Goal: Navigation & Orientation: Find specific page/section

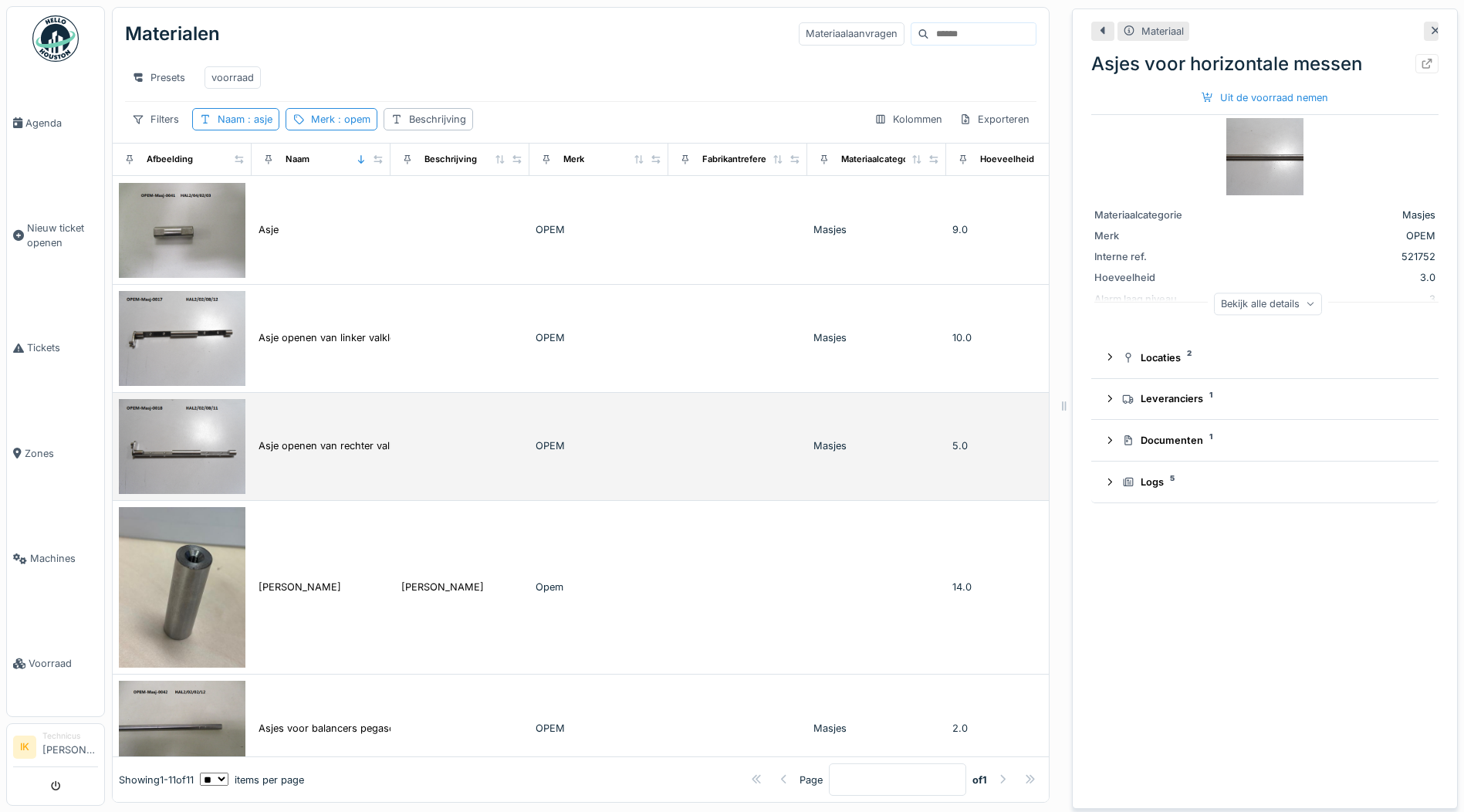
scroll to position [308, 0]
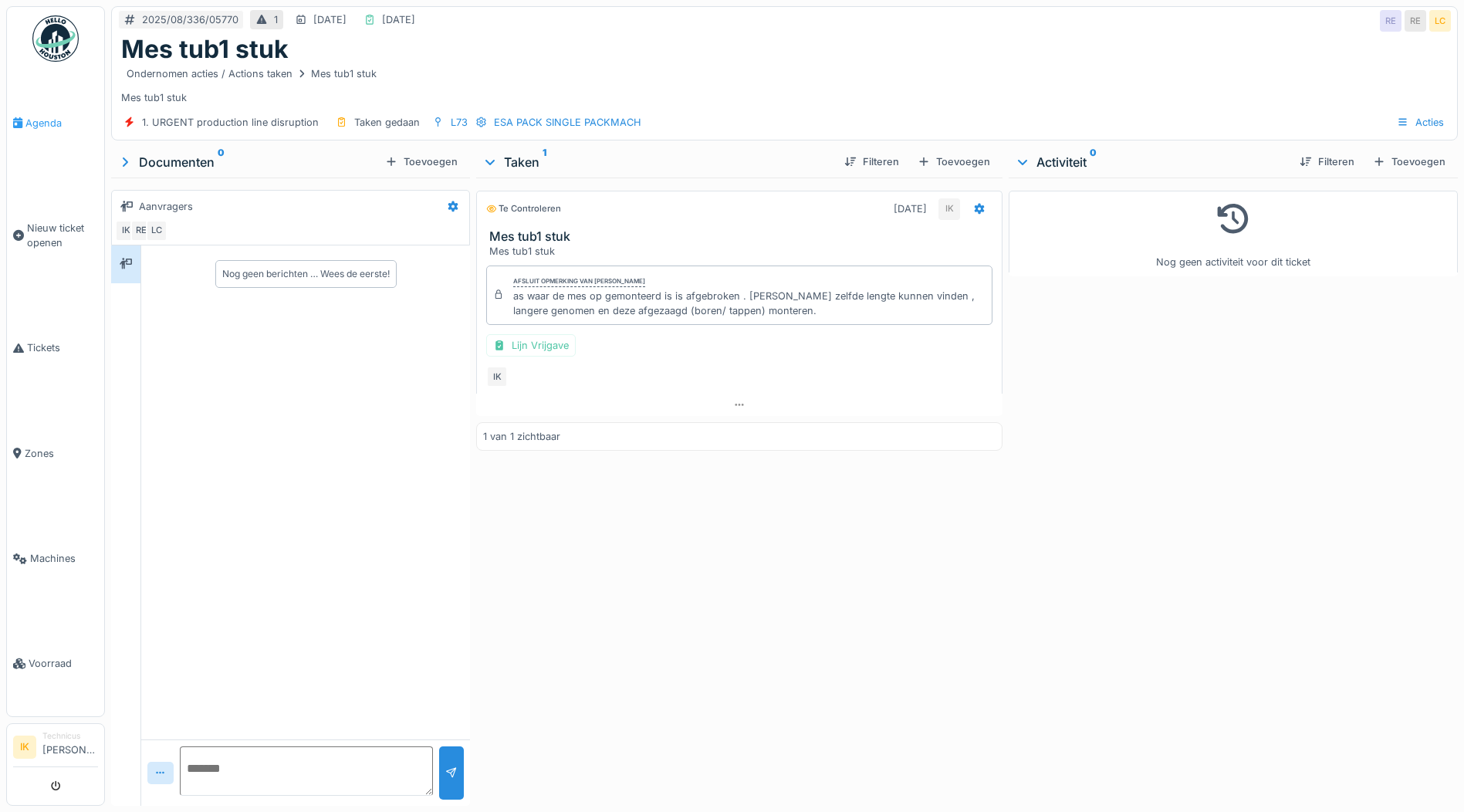
click at [43, 121] on span "Agenda" at bounding box center [62, 122] width 72 height 14
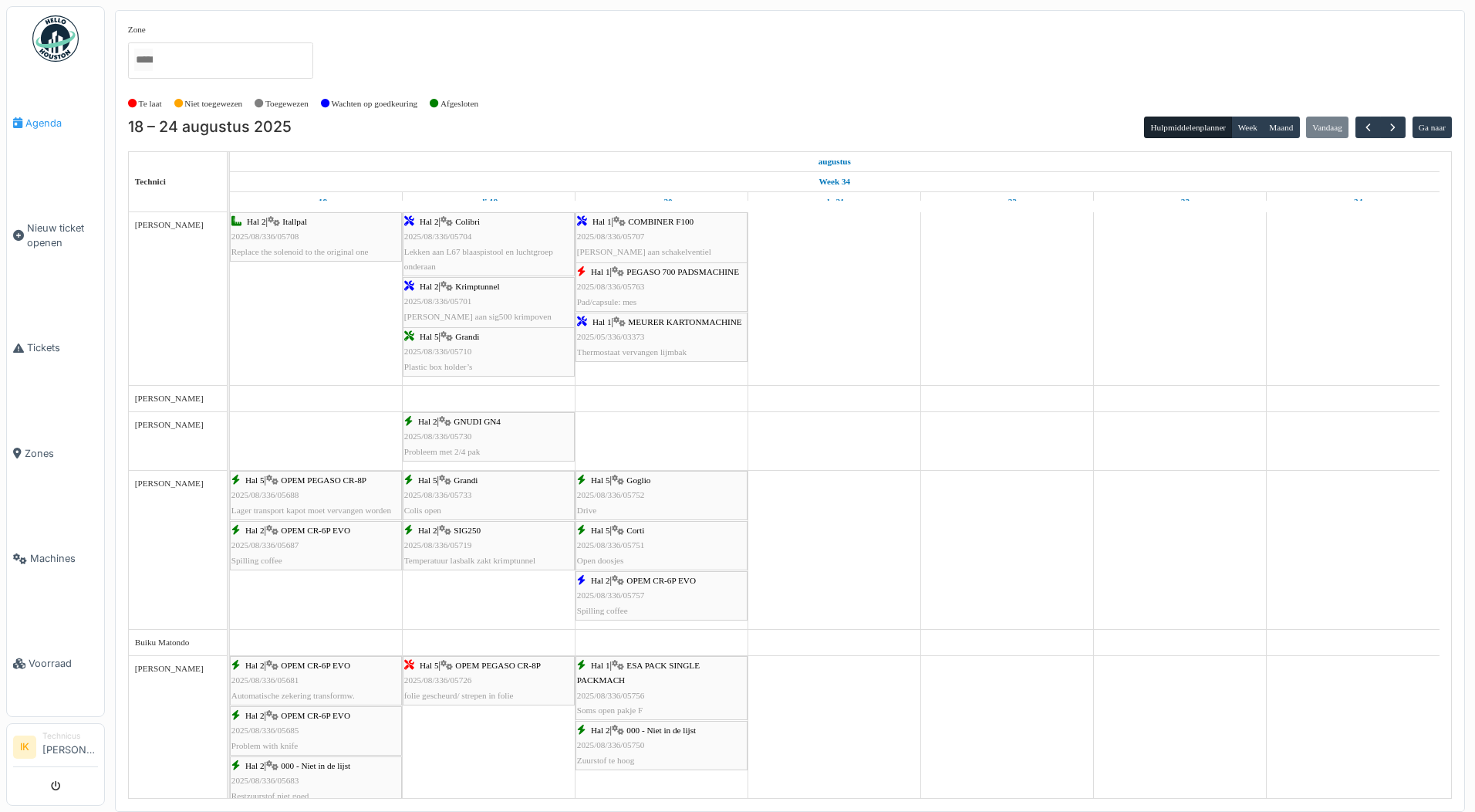
click at [28, 123] on span "Agenda" at bounding box center [62, 122] width 72 height 14
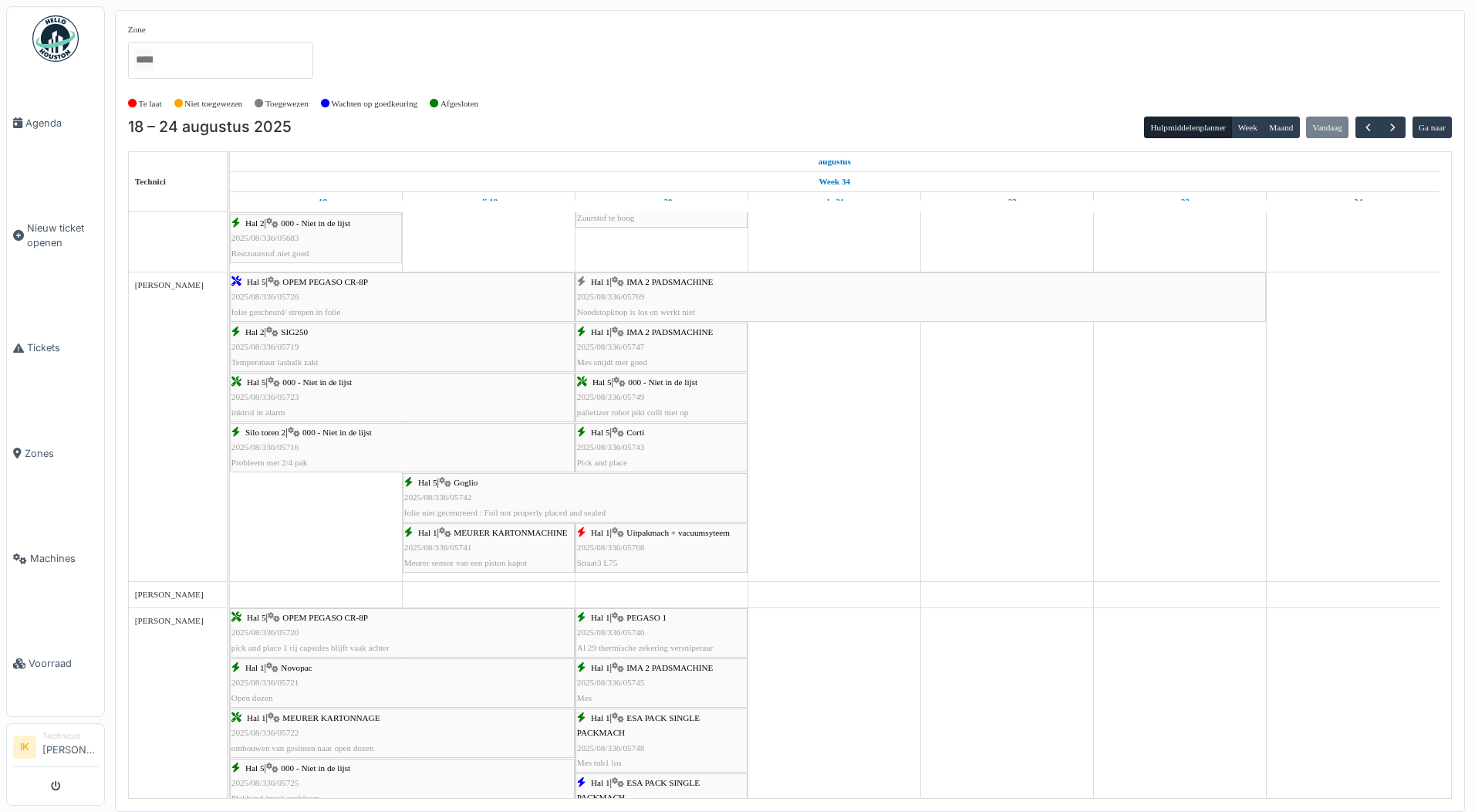
scroll to position [540, 0]
click at [605, 554] on span "2025/08/336/05768" at bounding box center [611, 549] width 68 height 9
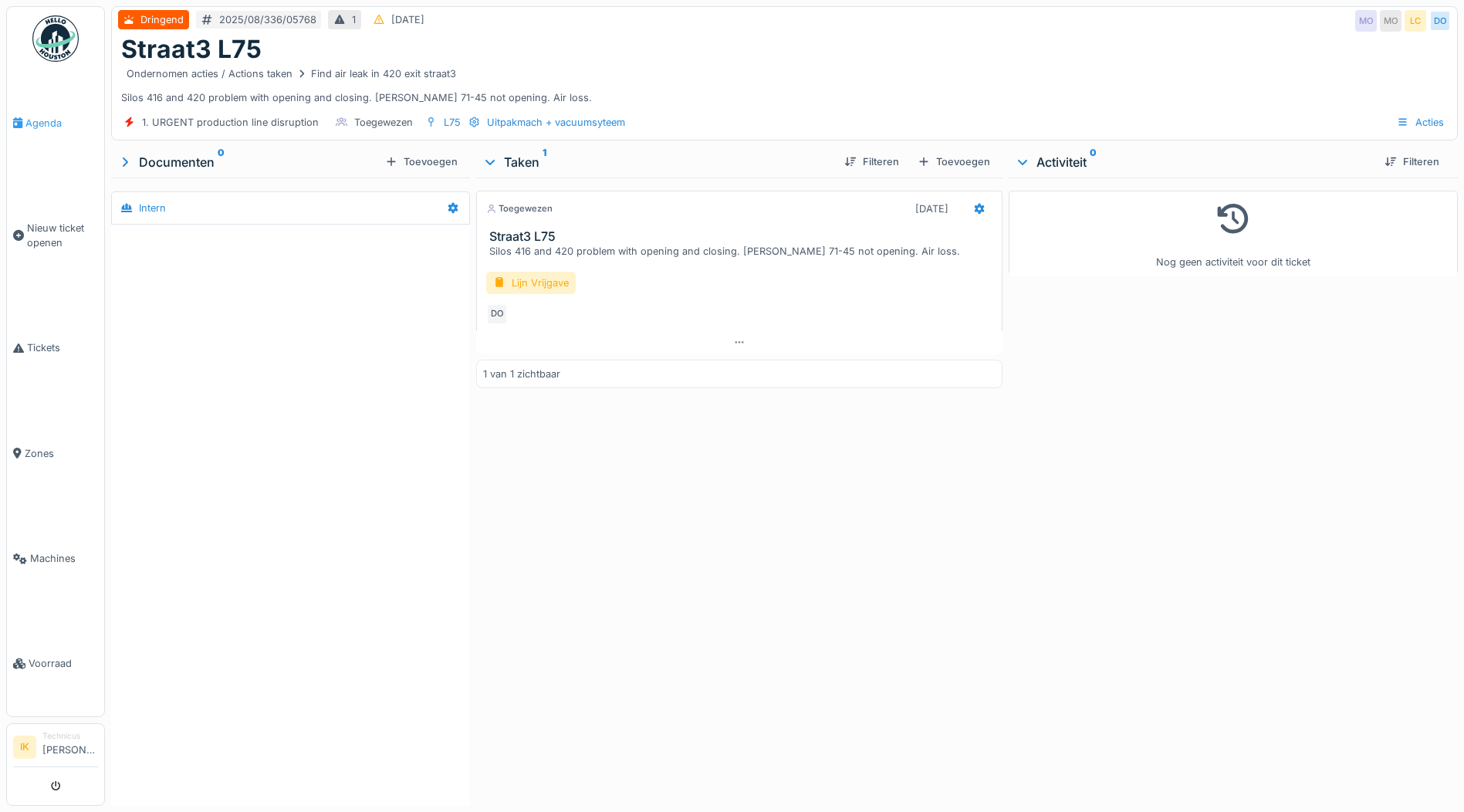
click at [42, 120] on span "Agenda" at bounding box center [62, 122] width 72 height 14
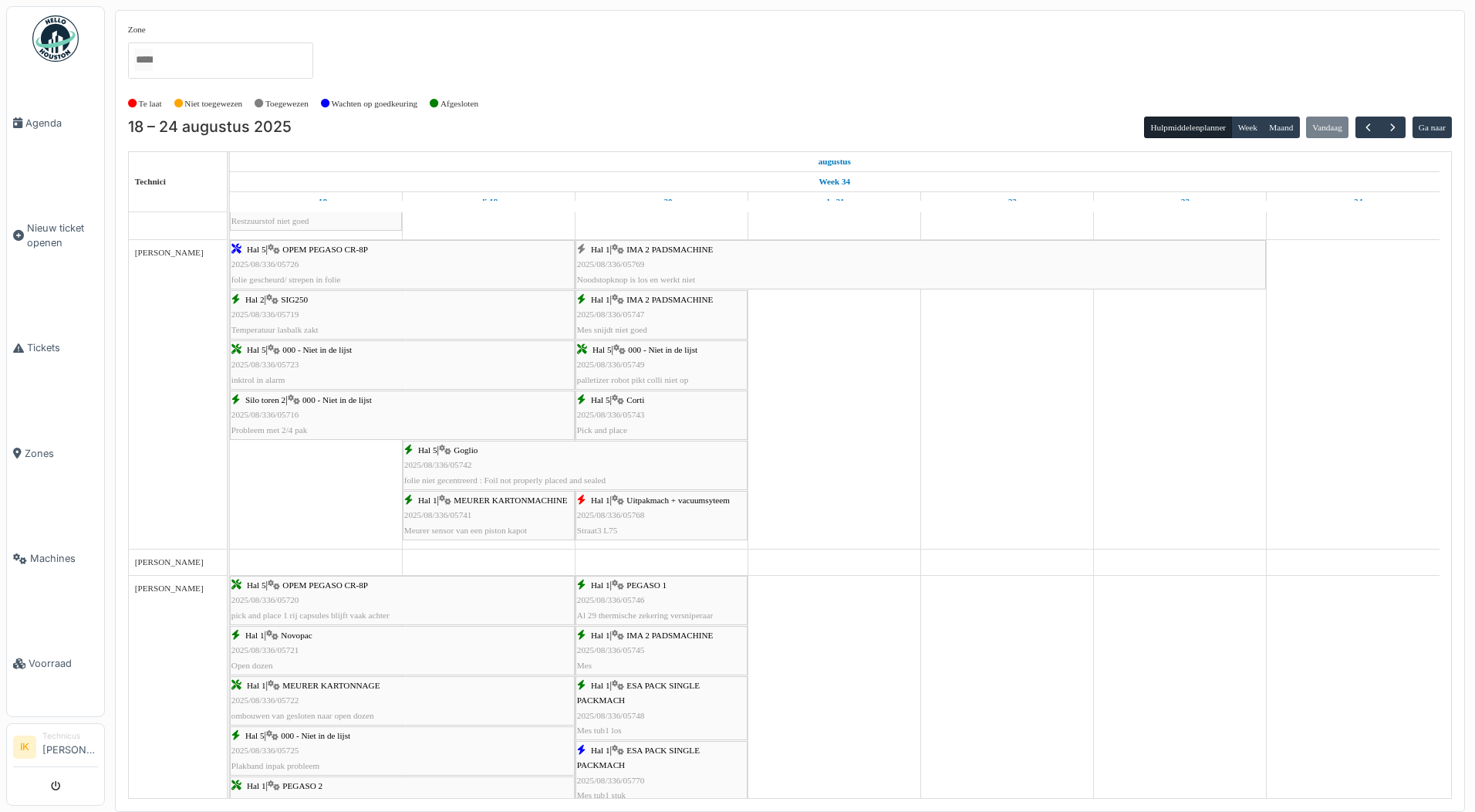
scroll to position [540, 0]
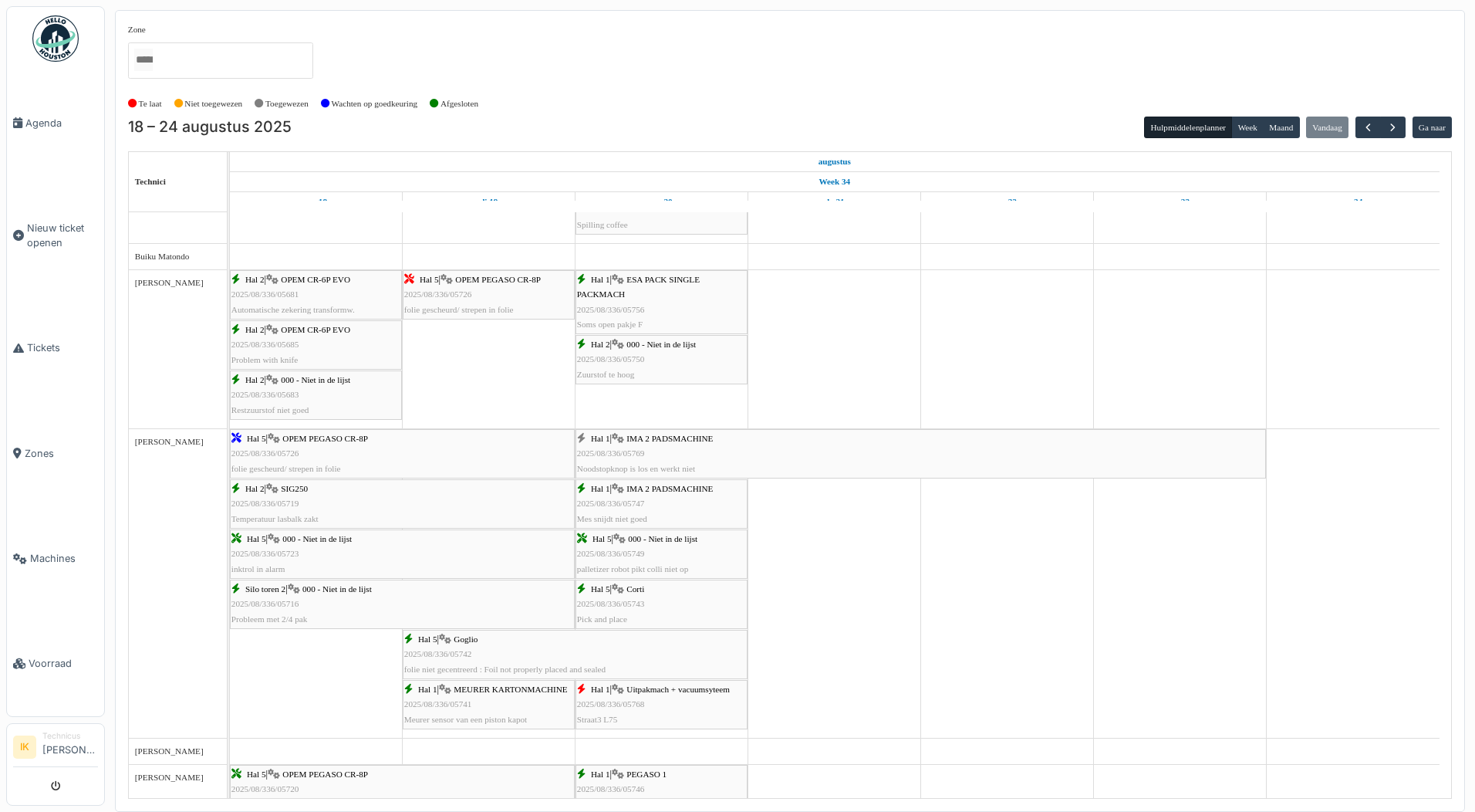
click at [671, 706] on div "Hal 1 | Uitpakmach + vacuumsyteem 2025/08/336/05768 Straat3 L75" at bounding box center [661, 704] width 169 height 45
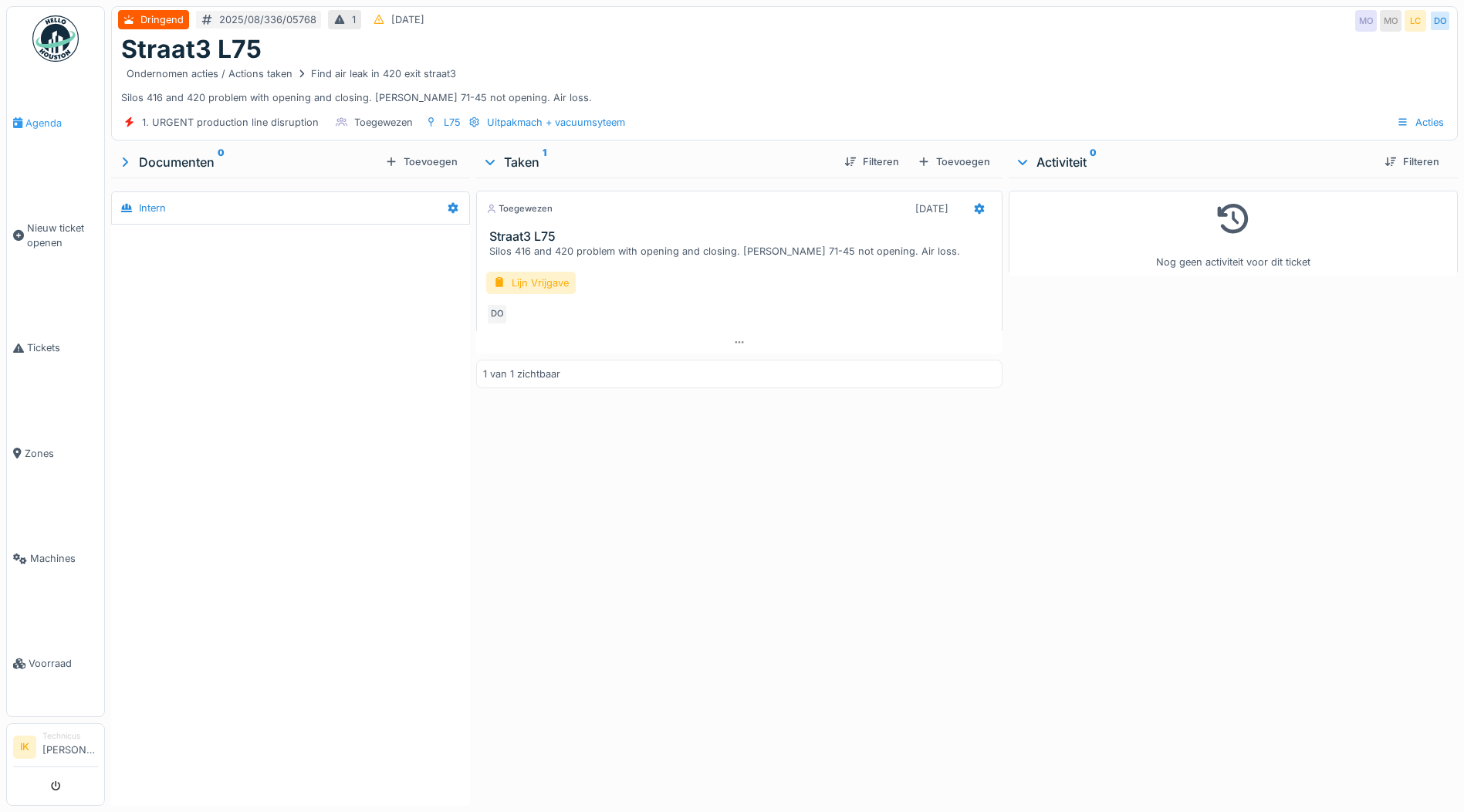
click at [39, 125] on span "Agenda" at bounding box center [62, 122] width 72 height 14
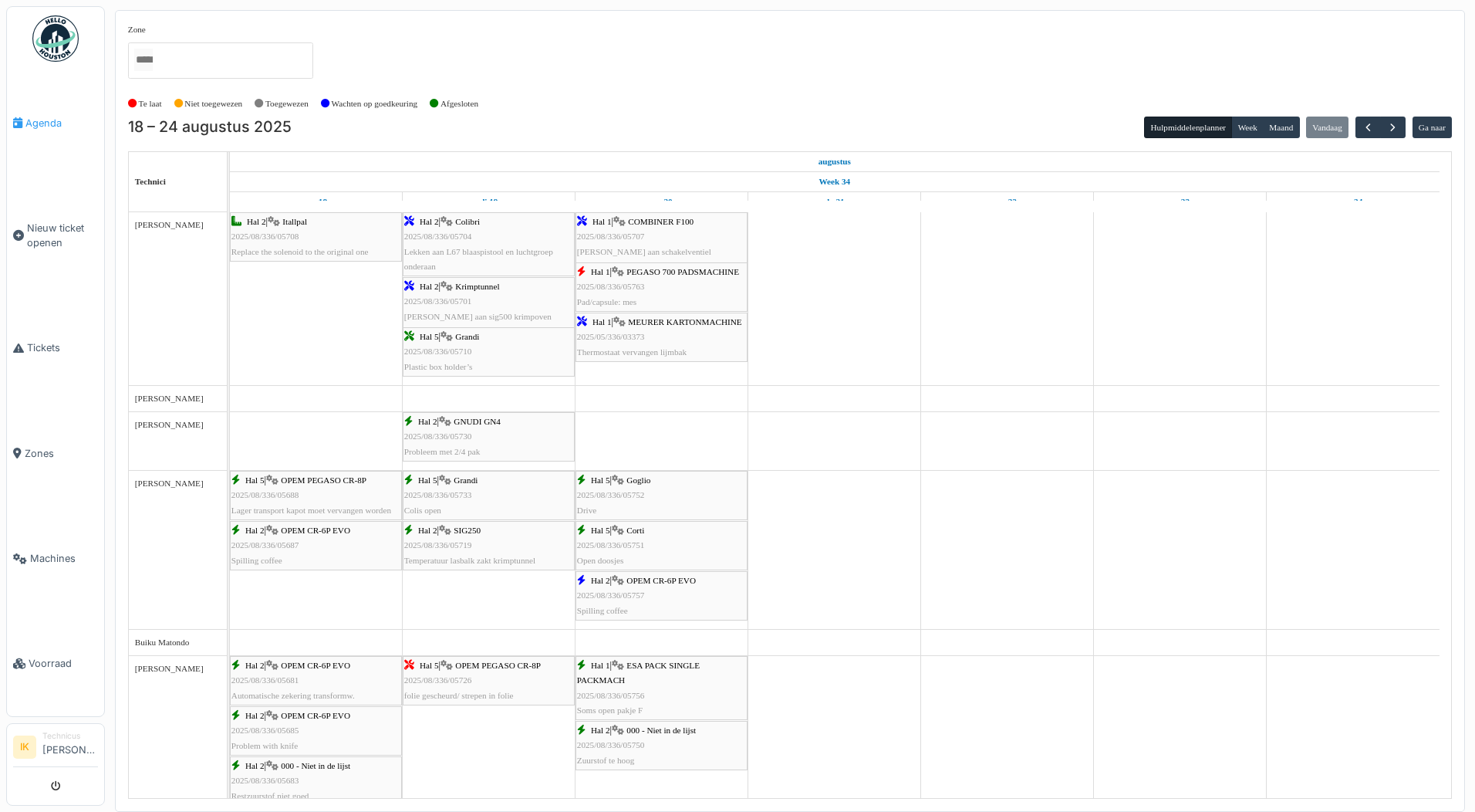
click at [44, 120] on span "Agenda" at bounding box center [62, 122] width 72 height 14
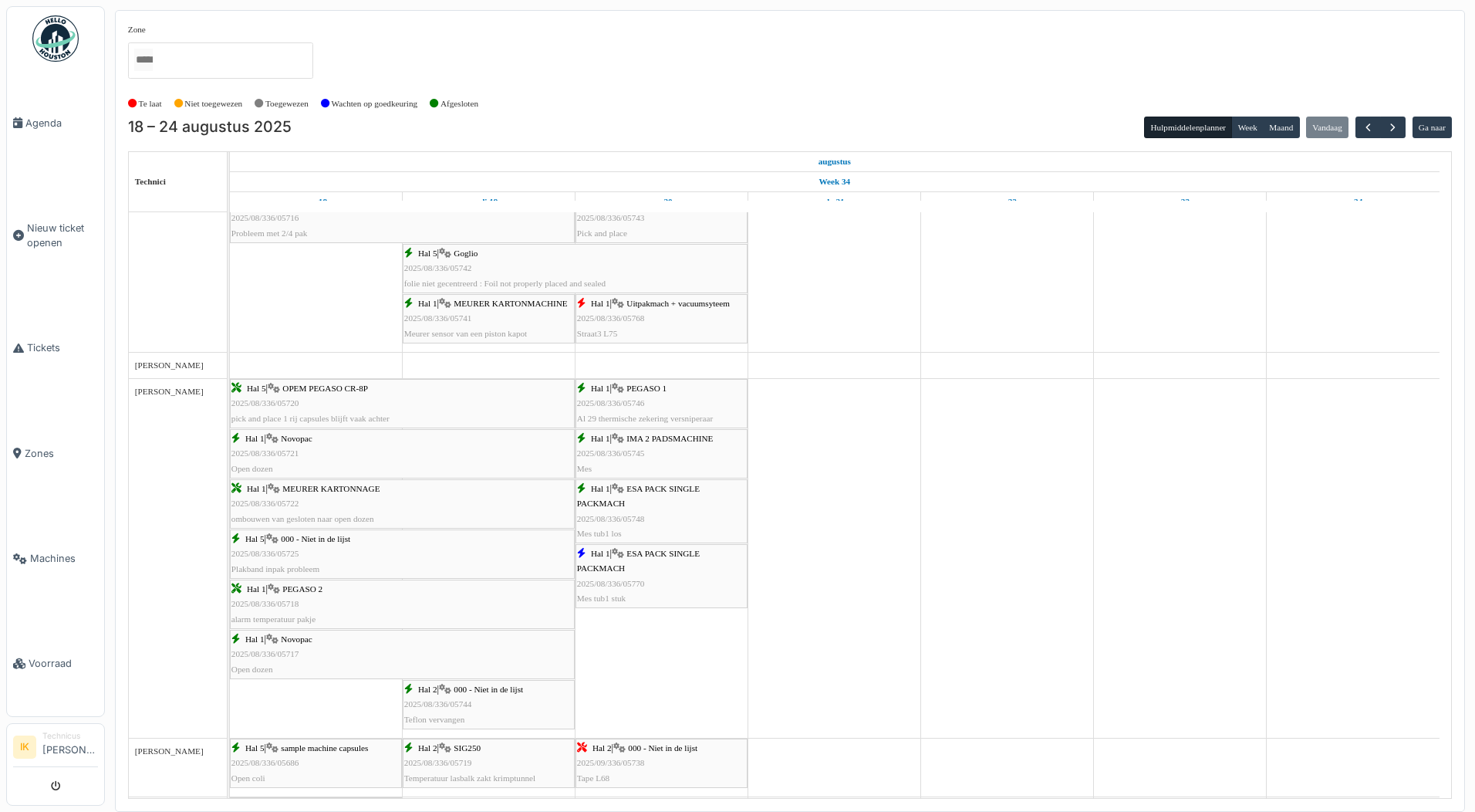
scroll to position [849, 0]
